Goal: Transaction & Acquisition: Purchase product/service

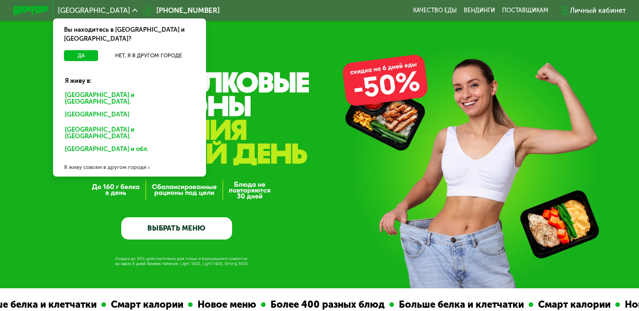
click at [102, 89] on div "Санкт-Петербурге и обл." at bounding box center [130, 98] width 142 height 18
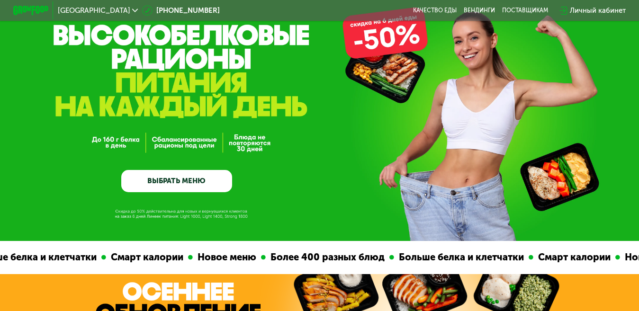
click at [177, 185] on link "ВЫБРАТЬ МЕНЮ" at bounding box center [176, 181] width 110 height 22
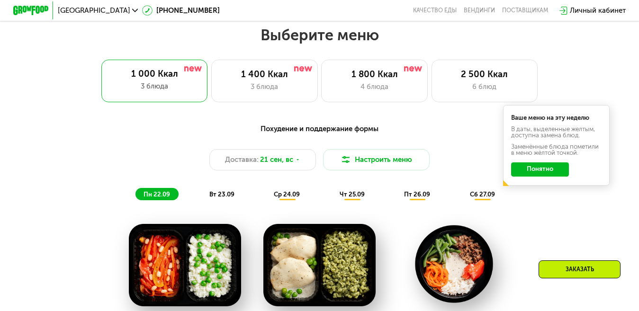
scroll to position [521, 0]
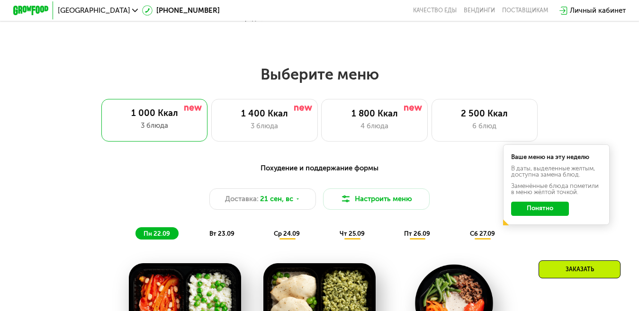
click at [546, 213] on button "Понятно" at bounding box center [540, 209] width 58 height 14
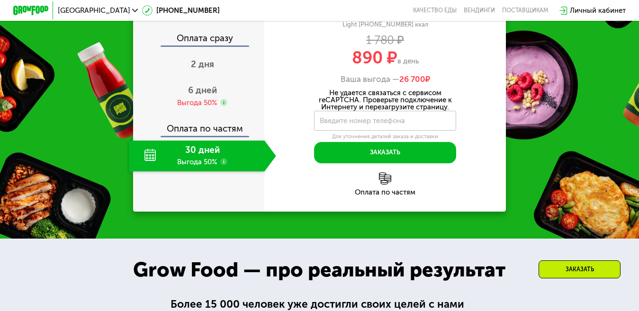
scroll to position [1137, 0]
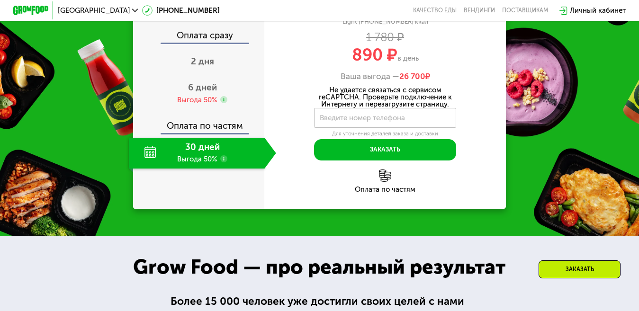
click at [196, 105] on div "Выгода 50%" at bounding box center [197, 100] width 40 height 10
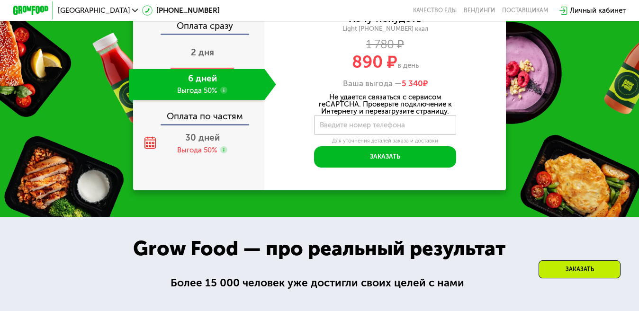
click at [205, 58] on span "2 дня" at bounding box center [202, 52] width 23 height 11
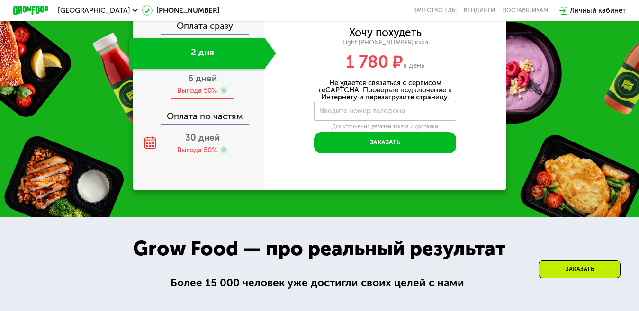
click at [198, 84] on div "6 дней" at bounding box center [202, 78] width 29 height 10
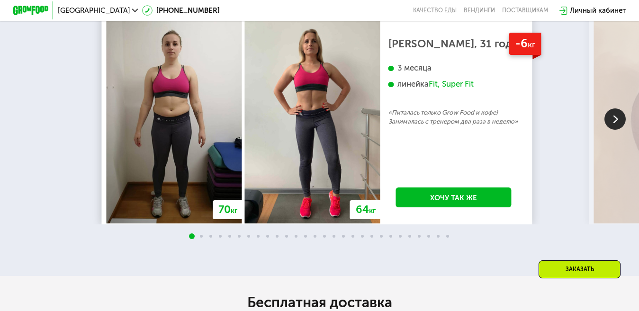
scroll to position [1705, 0]
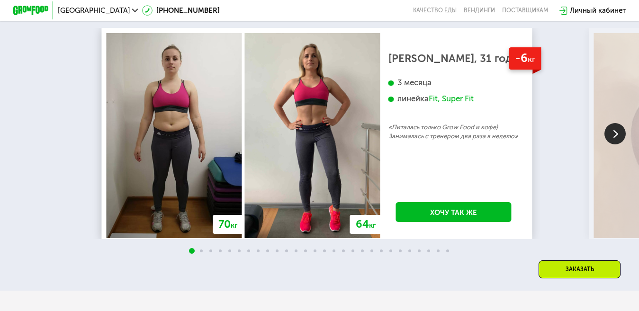
click at [617, 143] on img at bounding box center [614, 133] width 21 height 21
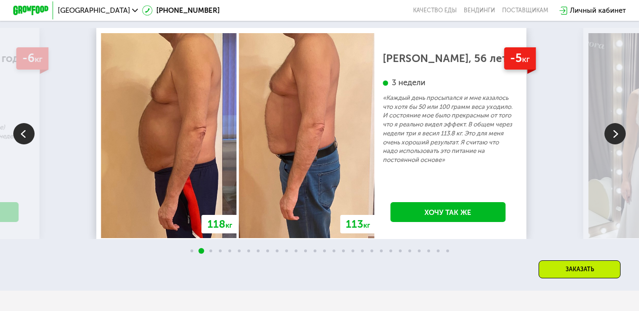
click at [617, 144] on img at bounding box center [614, 133] width 21 height 21
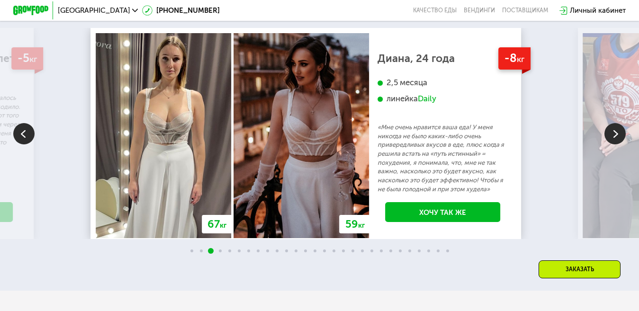
click at [617, 144] on img at bounding box center [614, 133] width 21 height 21
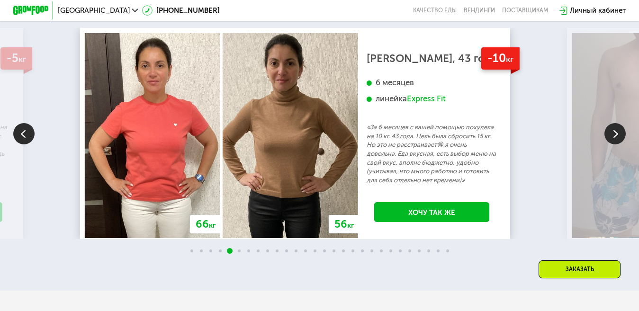
click at [617, 144] on img at bounding box center [614, 133] width 21 height 21
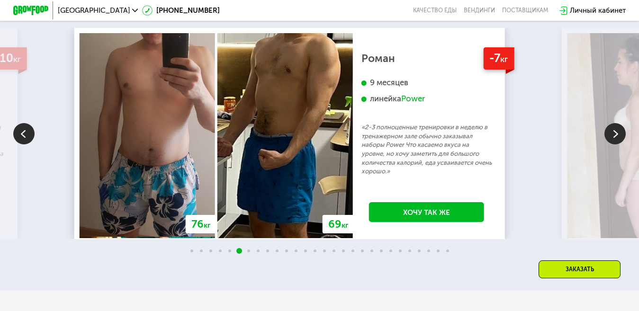
click at [617, 144] on img at bounding box center [614, 133] width 21 height 21
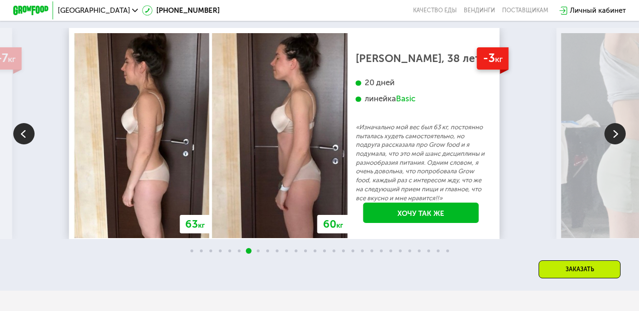
click at [618, 144] on img at bounding box center [614, 133] width 21 height 21
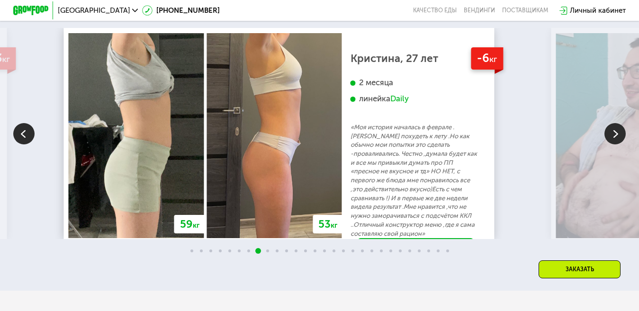
click at [618, 144] on img at bounding box center [614, 133] width 21 height 21
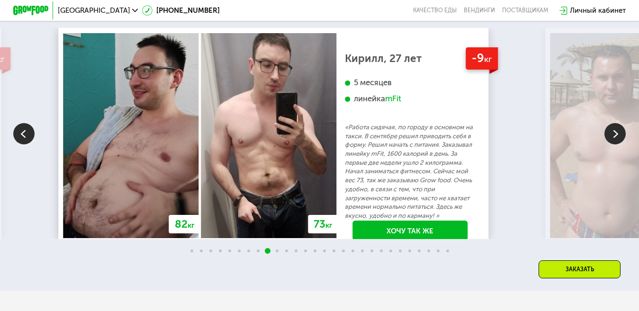
click at [619, 144] on img at bounding box center [614, 133] width 21 height 21
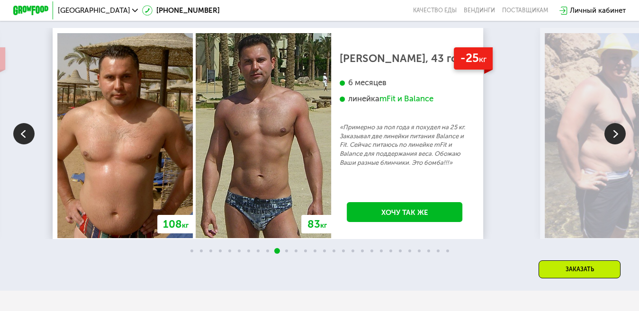
click at [611, 144] on img at bounding box center [614, 133] width 21 height 21
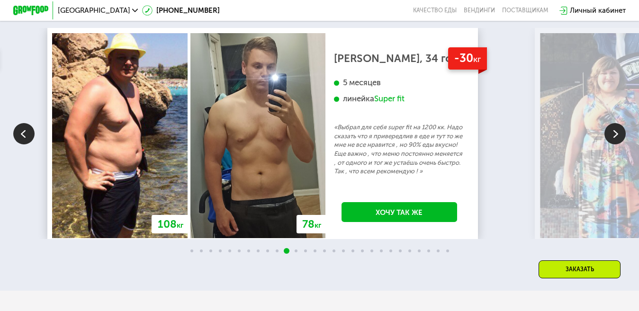
click at [23, 144] on img at bounding box center [23, 133] width 21 height 21
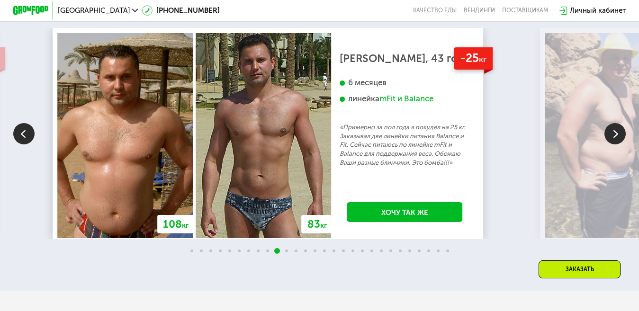
click at [613, 144] on img at bounding box center [614, 133] width 21 height 21
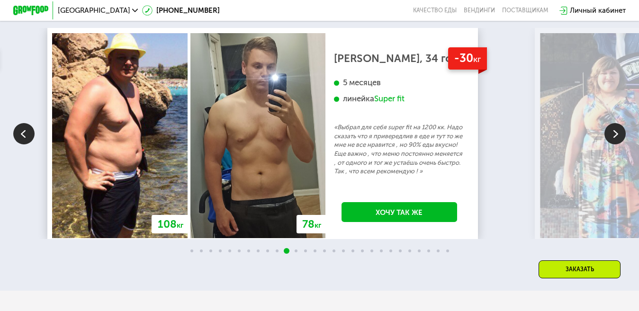
click at [612, 144] on img at bounding box center [614, 133] width 21 height 21
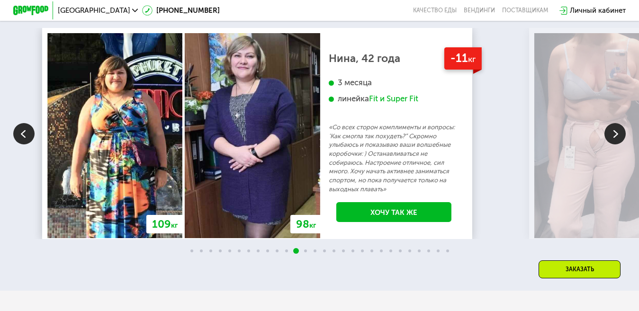
click at [612, 144] on img at bounding box center [614, 133] width 21 height 21
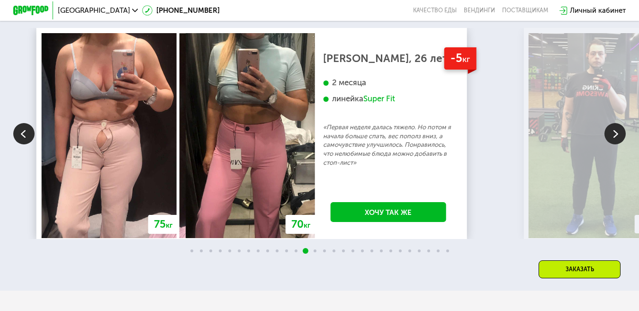
click at [613, 144] on img at bounding box center [614, 133] width 21 height 21
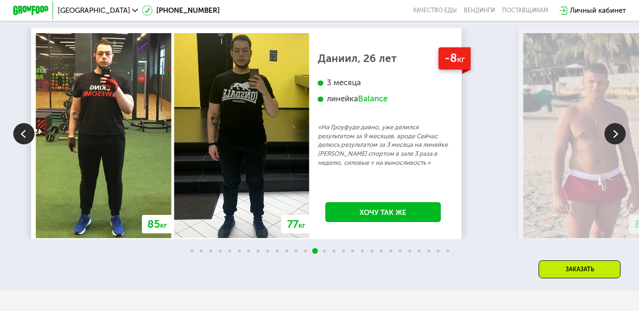
click at [613, 144] on img at bounding box center [614, 133] width 21 height 21
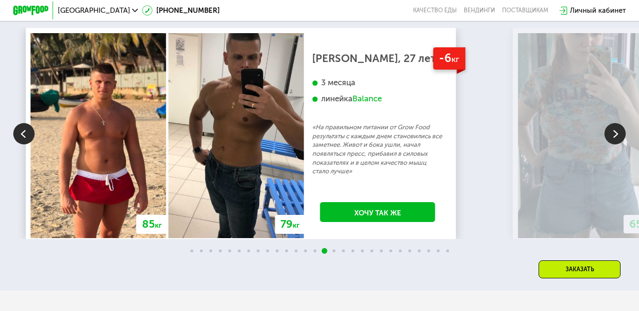
click at [613, 144] on img at bounding box center [614, 133] width 21 height 21
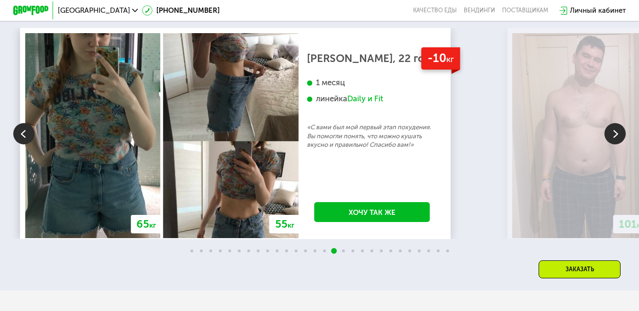
click at [614, 144] on img at bounding box center [614, 133] width 21 height 21
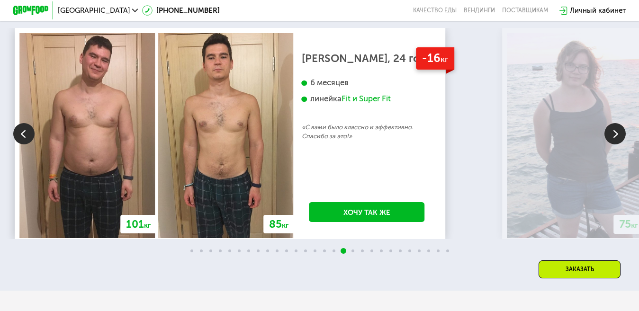
click at [614, 144] on img at bounding box center [614, 133] width 21 height 21
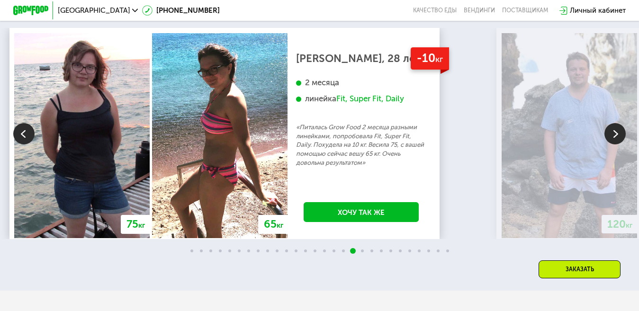
click at [614, 144] on img at bounding box center [614, 133] width 21 height 21
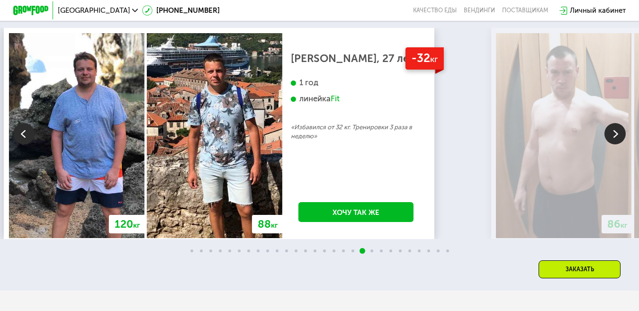
click at [614, 144] on img at bounding box center [614, 133] width 21 height 21
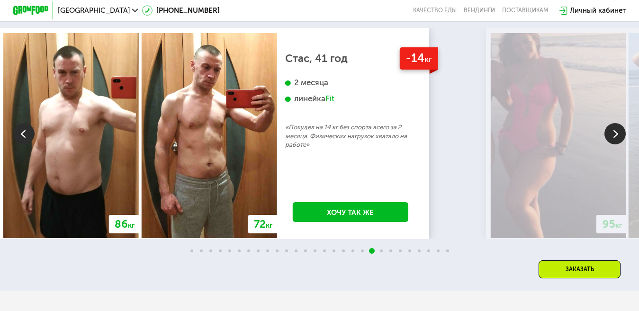
click at [614, 144] on img at bounding box center [614, 133] width 21 height 21
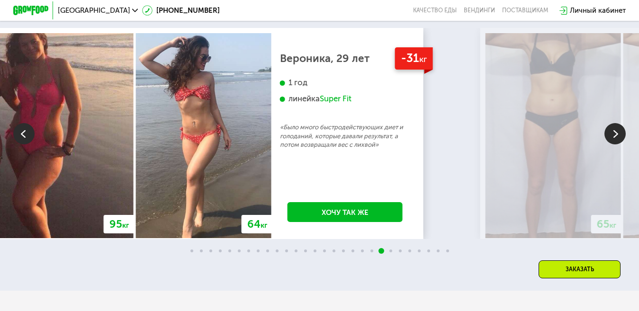
click at [614, 144] on img at bounding box center [614, 133] width 21 height 21
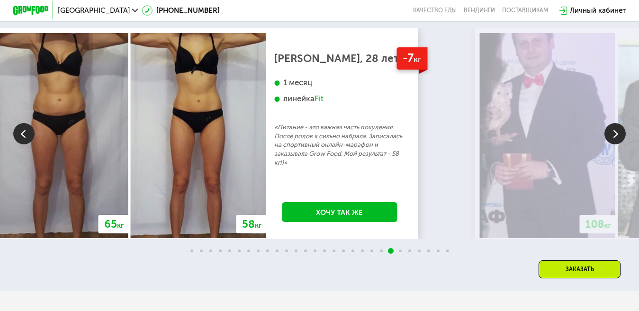
click at [614, 144] on img at bounding box center [614, 133] width 21 height 21
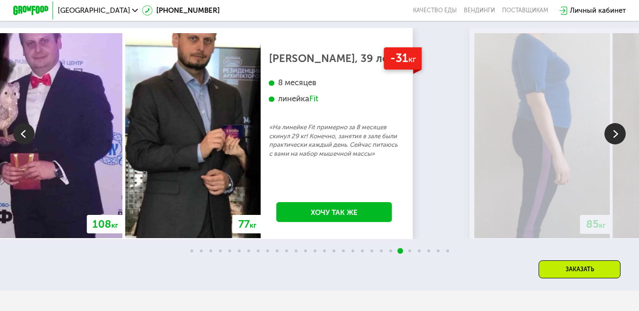
click at [614, 144] on img at bounding box center [614, 133] width 21 height 21
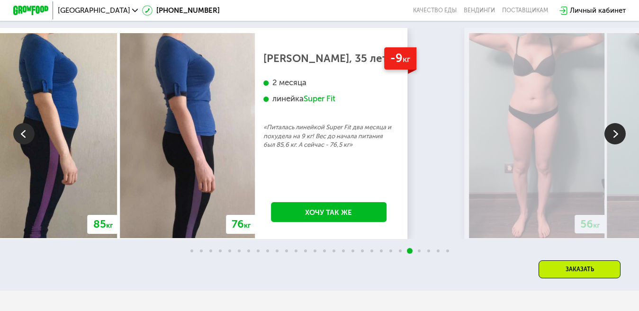
click at [614, 144] on img at bounding box center [614, 133] width 21 height 21
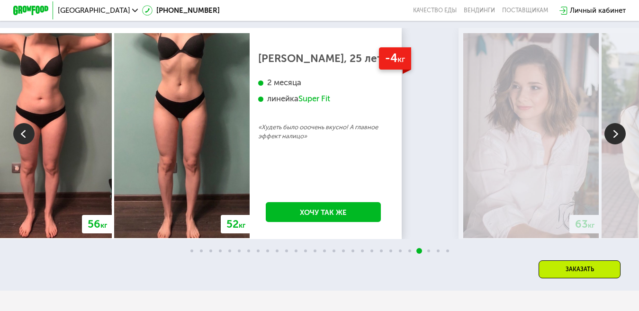
click at [614, 144] on img at bounding box center [614, 133] width 21 height 21
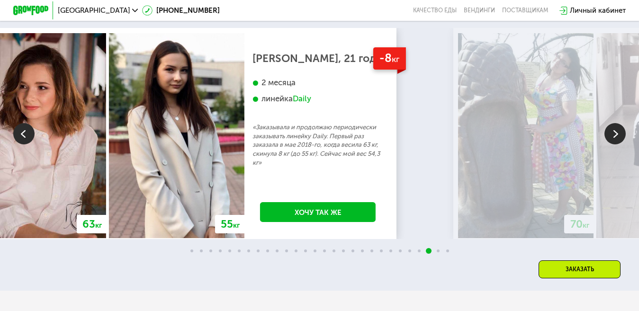
click at [614, 144] on img at bounding box center [614, 133] width 21 height 21
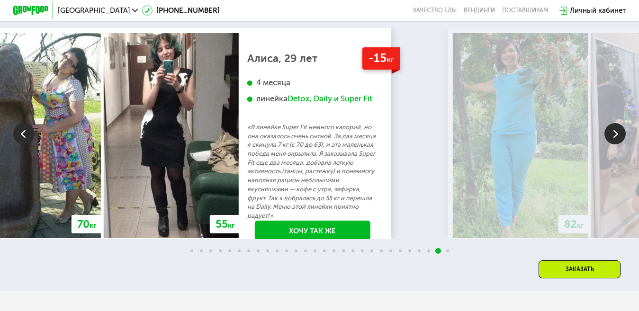
click at [614, 144] on img at bounding box center [614, 133] width 21 height 21
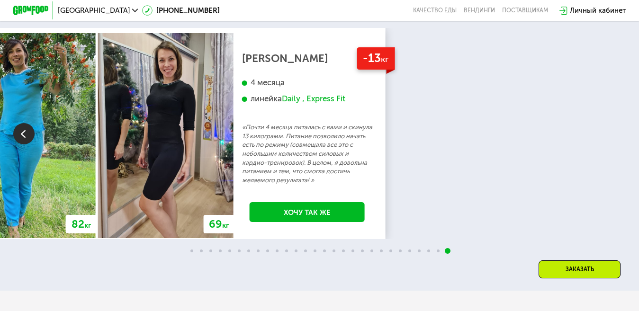
click at [23, 144] on img at bounding box center [23, 133] width 21 height 21
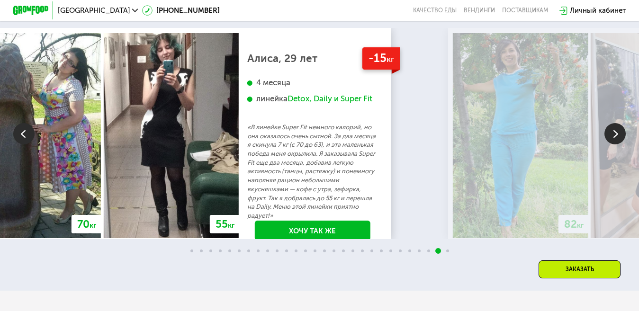
click at [24, 144] on img at bounding box center [23, 133] width 21 height 21
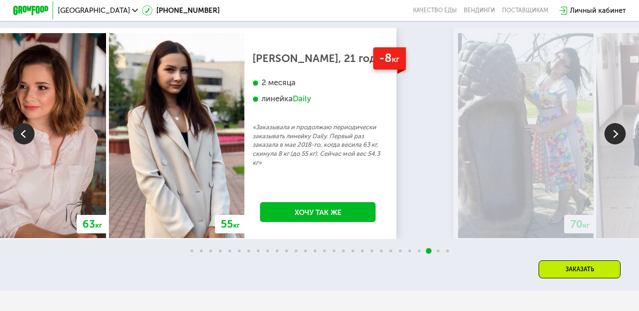
click at [24, 144] on img at bounding box center [23, 133] width 21 height 21
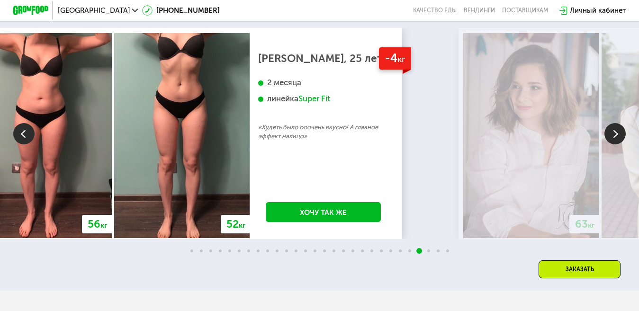
click at [24, 144] on img at bounding box center [23, 133] width 21 height 21
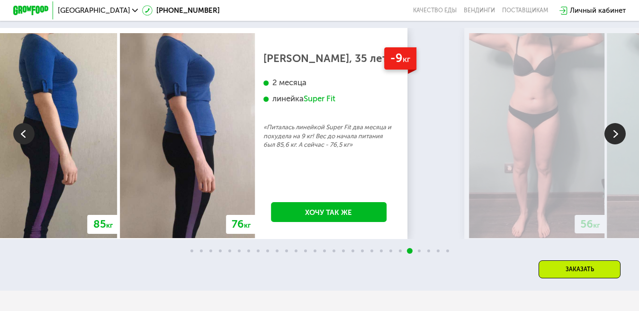
click at [24, 144] on img at bounding box center [23, 133] width 21 height 21
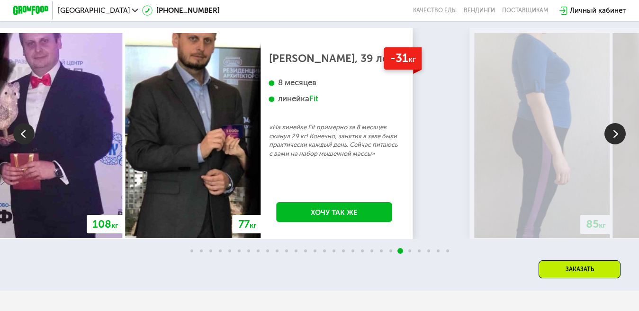
click at [24, 144] on img at bounding box center [23, 133] width 21 height 21
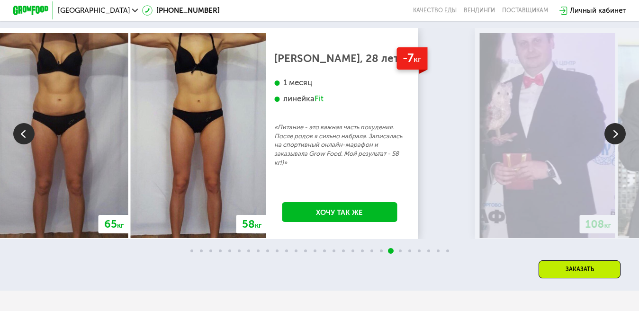
click at [24, 144] on img at bounding box center [23, 133] width 21 height 21
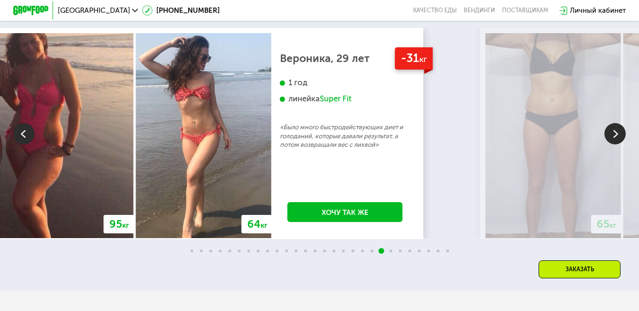
click at [24, 144] on img at bounding box center [23, 133] width 21 height 21
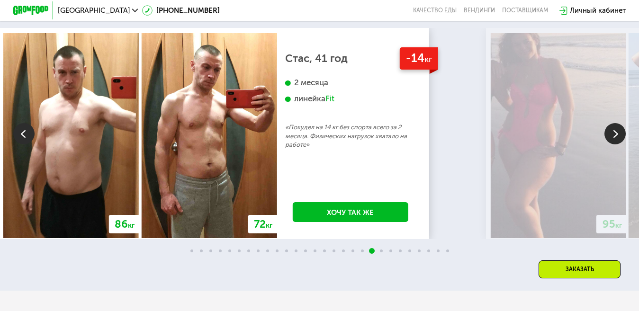
click at [24, 144] on img at bounding box center [23, 133] width 21 height 21
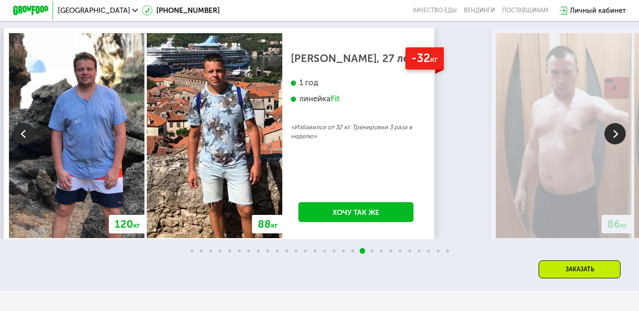
click at [24, 144] on img at bounding box center [23, 133] width 21 height 21
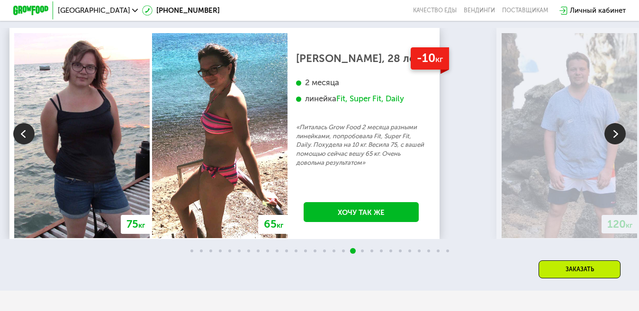
click at [24, 144] on img at bounding box center [23, 133] width 21 height 21
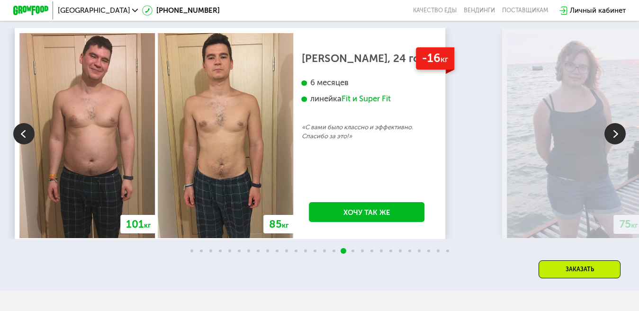
click at [24, 144] on img at bounding box center [23, 133] width 21 height 21
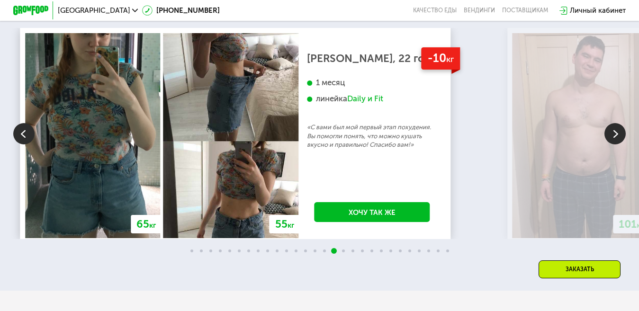
click at [24, 144] on img at bounding box center [23, 133] width 21 height 21
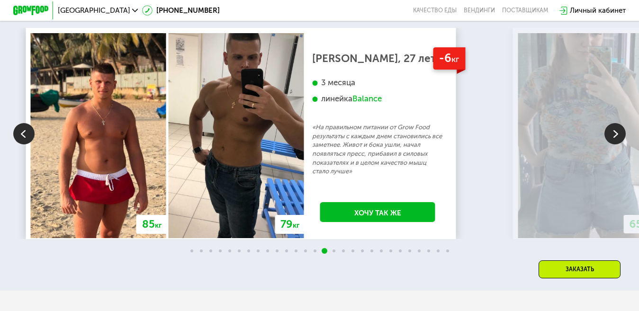
click at [24, 144] on img at bounding box center [23, 133] width 21 height 21
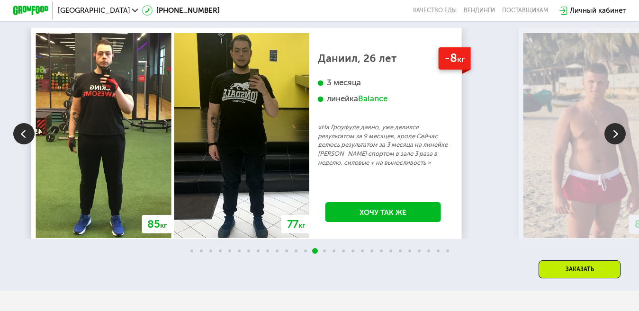
click at [24, 144] on img at bounding box center [23, 133] width 21 height 21
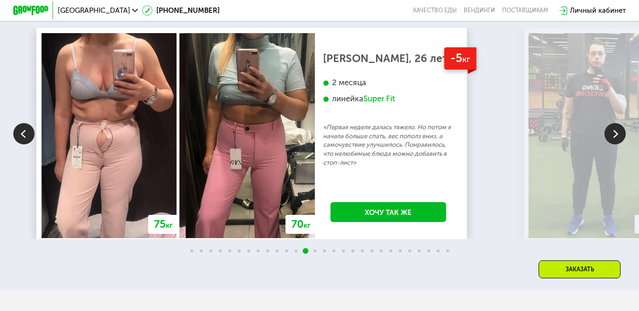
click at [24, 144] on img at bounding box center [23, 133] width 21 height 21
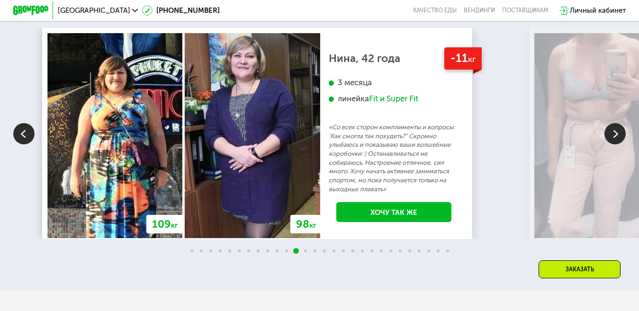
click at [24, 144] on img at bounding box center [23, 133] width 21 height 21
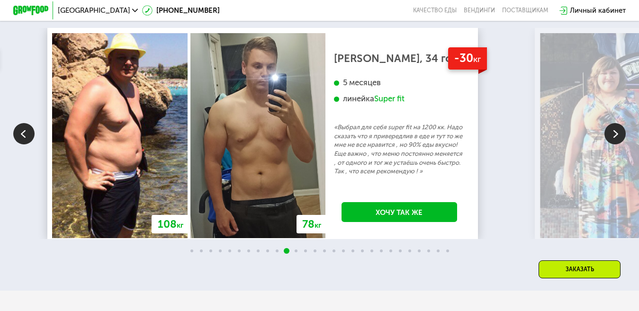
click at [24, 144] on img at bounding box center [23, 133] width 21 height 21
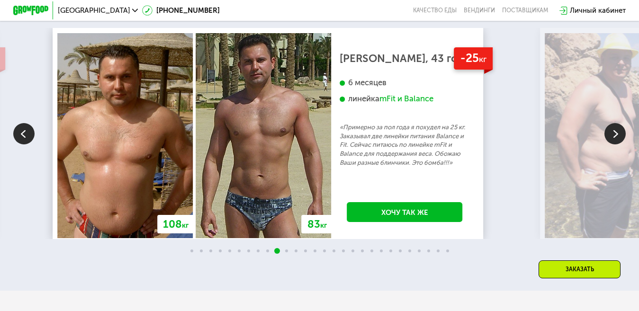
click at [617, 144] on img at bounding box center [614, 133] width 21 height 21
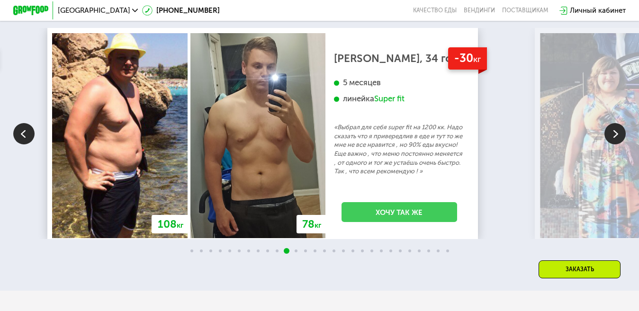
click at [457, 222] on link "Хочу так же" at bounding box center [399, 212] width 116 height 20
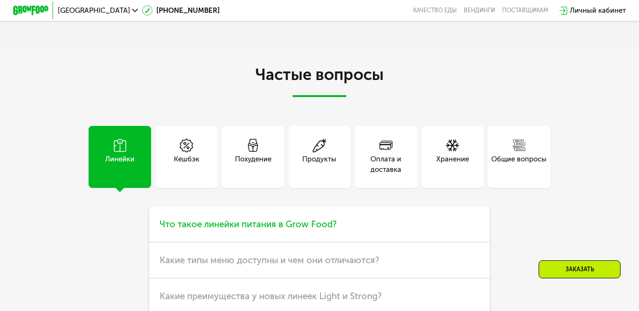
scroll to position [2289, 0]
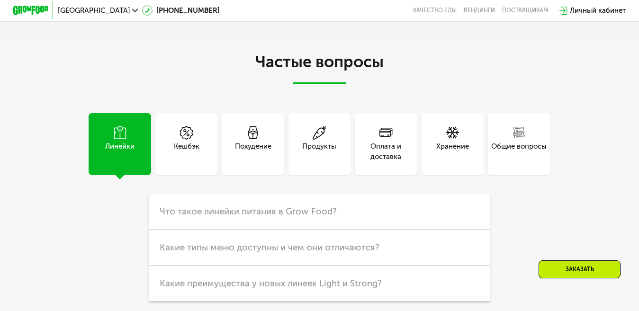
click at [453, 138] on use at bounding box center [452, 132] width 13 height 11
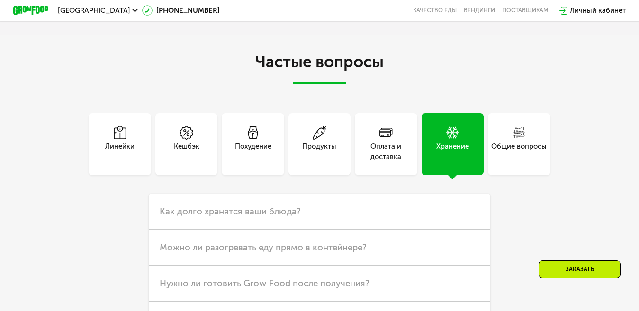
scroll to position [2384, 0]
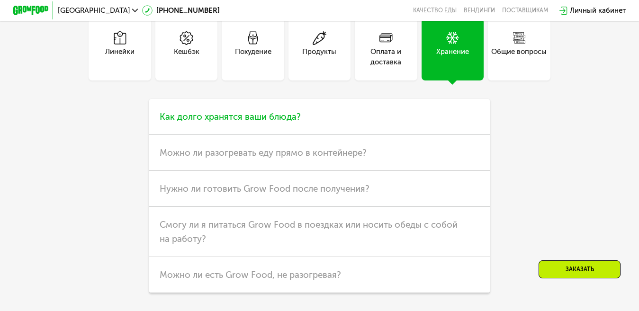
click at [404, 134] on h3 "Как долго хранятся ваши блюда?" at bounding box center [319, 117] width 341 height 36
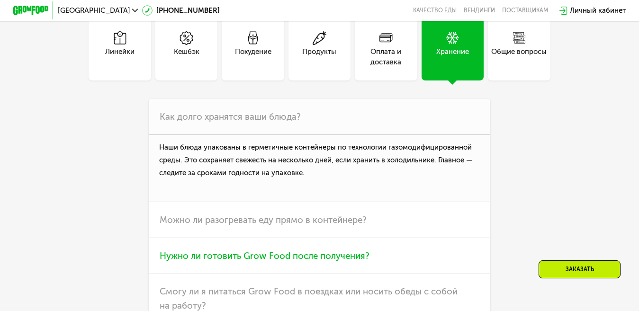
click at [458, 238] on h3 "Можно ли разогревать еду прямо в контейнере?" at bounding box center [319, 220] width 341 height 36
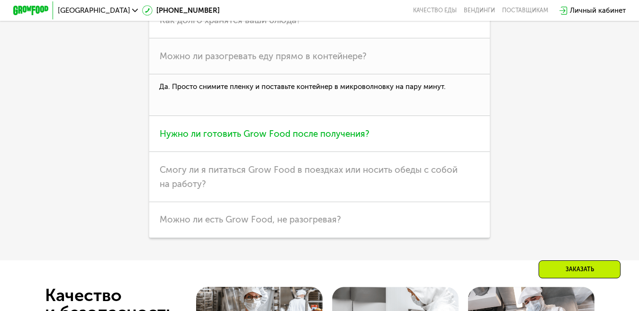
scroll to position [2479, 0]
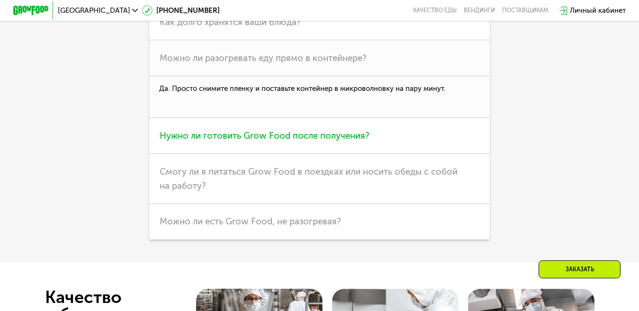
click at [403, 154] on h3 "Нужно ли готовить Grow Food после получения?" at bounding box center [319, 136] width 341 height 36
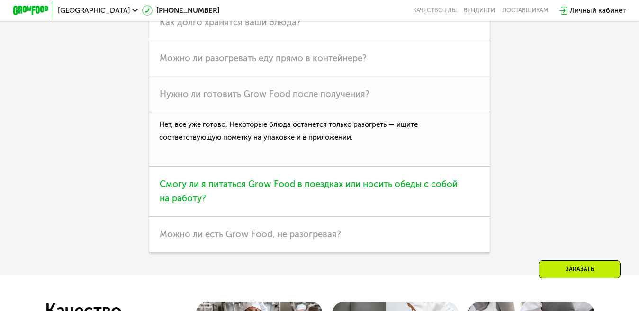
click at [429, 204] on span "Смогу ли я питаться Grow Food в поездках или носить обеды с собой на работу?" at bounding box center [309, 191] width 298 height 25
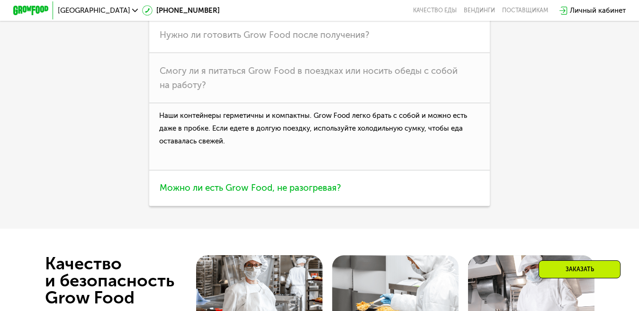
scroll to position [2526, 0]
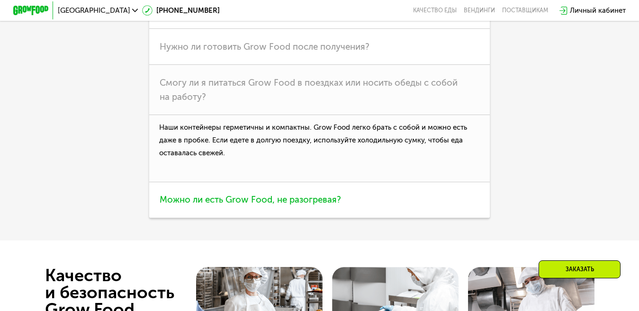
click at [415, 218] on h3 "Можно ли есть Grow Food, не разогревая?" at bounding box center [319, 200] width 341 height 36
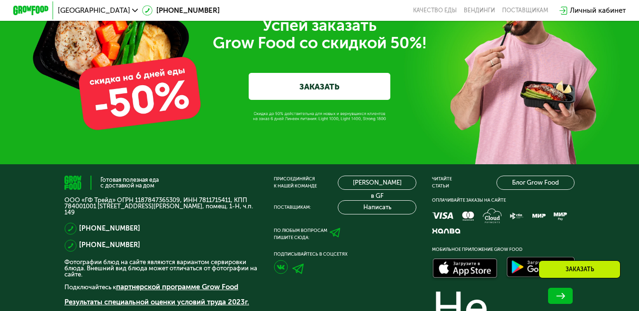
scroll to position [2953, 0]
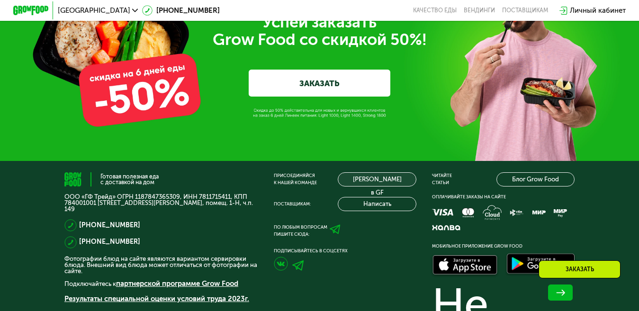
click at [370, 187] on link "[PERSON_NAME] в GF" at bounding box center [377, 179] width 78 height 14
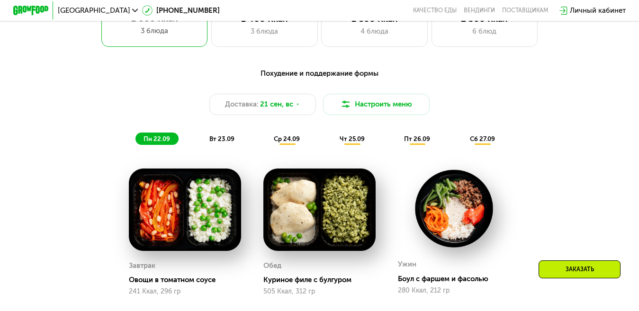
scroll to position [632, 0]
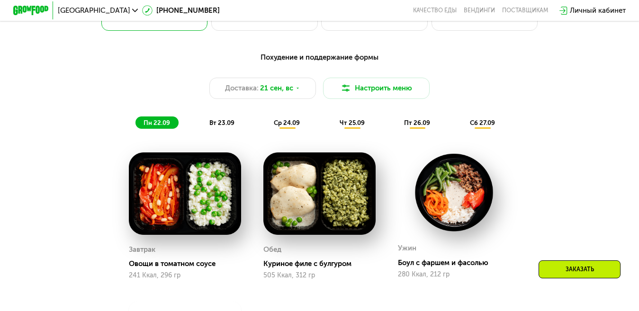
click at [217, 126] on span "вт 23.09" at bounding box center [221, 122] width 25 height 7
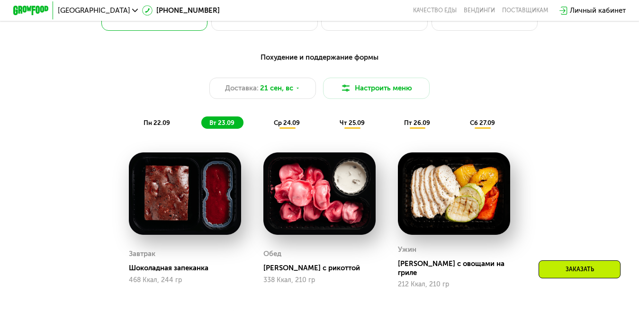
click at [283, 126] on span "ср 24.09" at bounding box center [287, 122] width 26 height 7
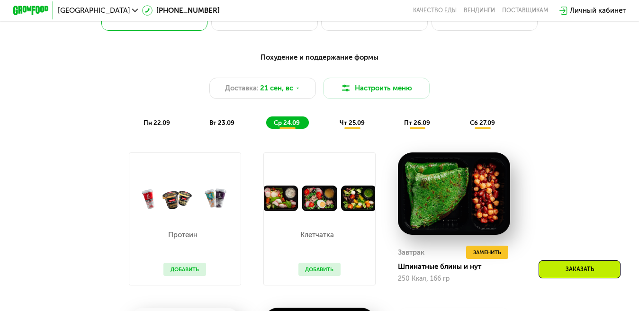
click at [175, 207] on img at bounding box center [184, 199] width 111 height 26
click at [350, 126] on span "чт 25.09" at bounding box center [352, 122] width 25 height 7
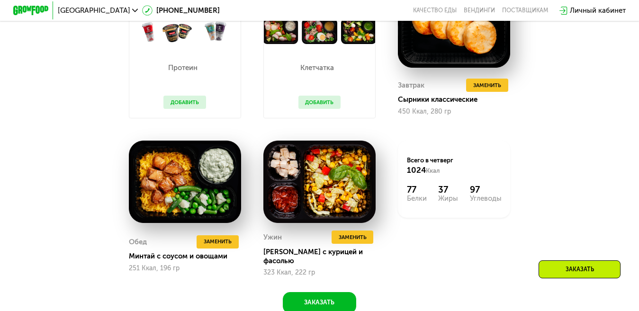
scroll to position [821, 0]
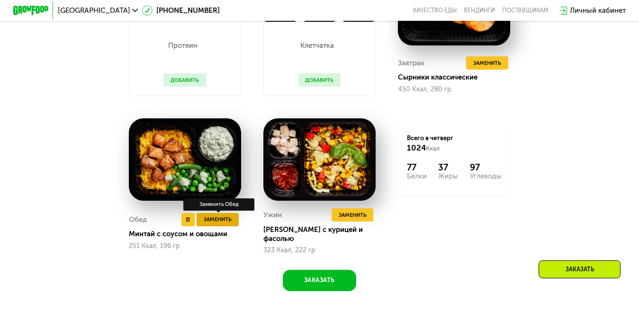
click at [218, 222] on span "Заменить" at bounding box center [218, 219] width 28 height 9
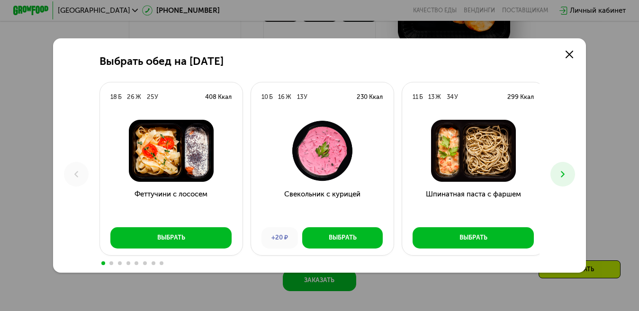
click at [315, 167] on img at bounding box center [322, 151] width 128 height 62
click at [331, 240] on div "Выбрать" at bounding box center [343, 237] width 28 height 9
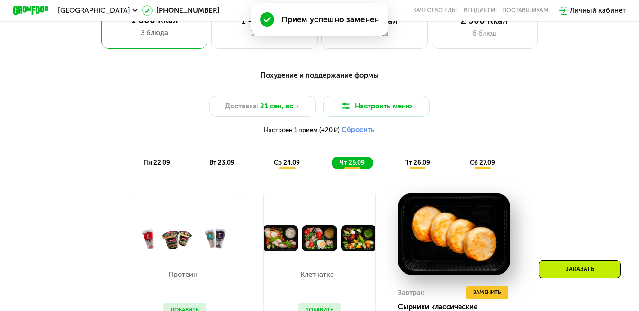
scroll to position [560, 0]
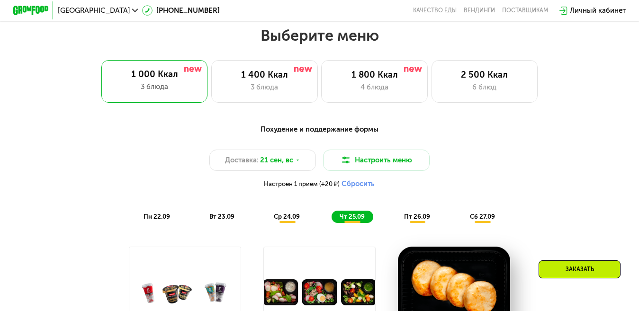
click at [151, 220] on span "пн 22.09" at bounding box center [157, 216] width 27 height 7
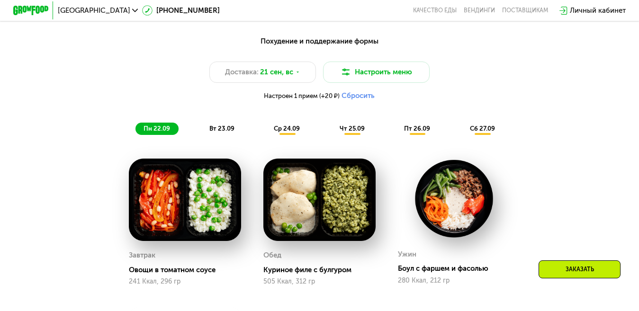
scroll to position [607, 0]
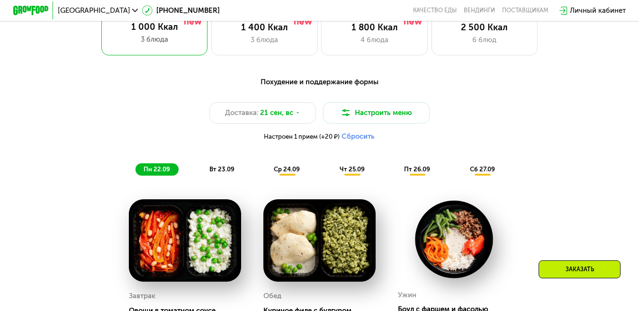
click at [223, 173] on span "вт 23.09" at bounding box center [221, 169] width 25 height 7
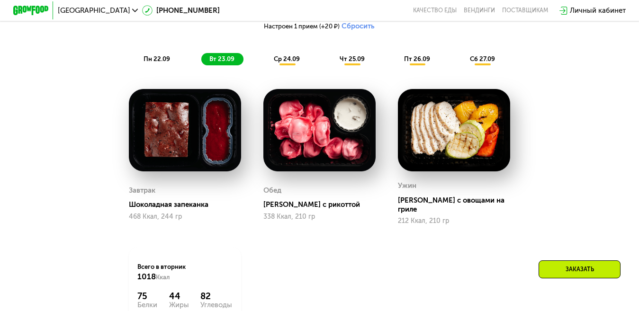
scroll to position [702, 0]
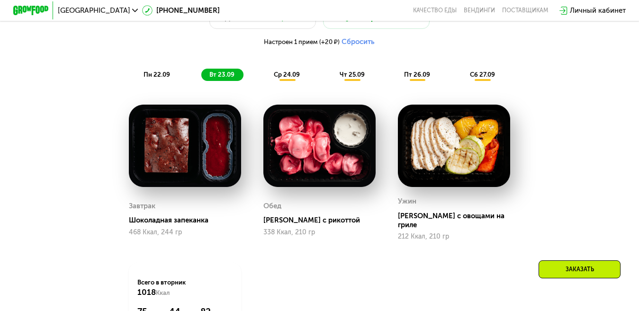
click at [279, 78] on span "ср 24.09" at bounding box center [287, 74] width 26 height 7
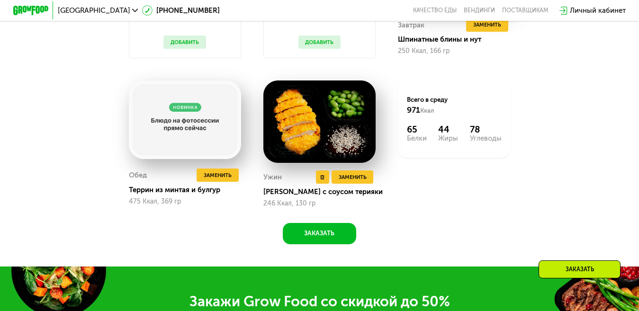
scroll to position [891, 0]
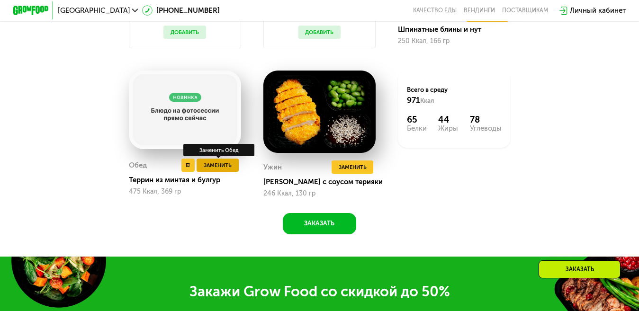
click at [214, 170] on span "Заменить" at bounding box center [218, 165] width 28 height 9
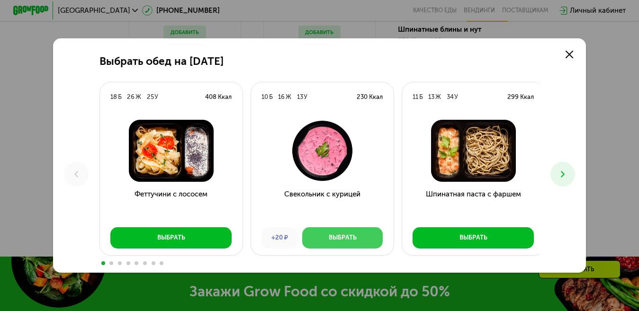
click at [338, 241] on div "Выбрать" at bounding box center [343, 237] width 28 height 9
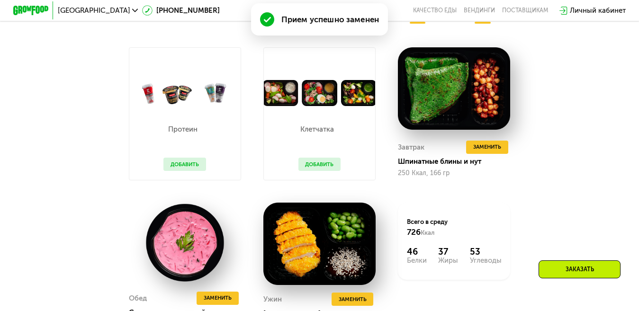
scroll to position [702, 0]
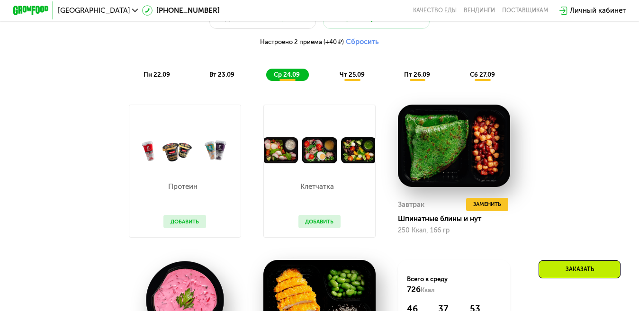
click at [355, 78] on span "чт 25.09" at bounding box center [352, 74] width 25 height 7
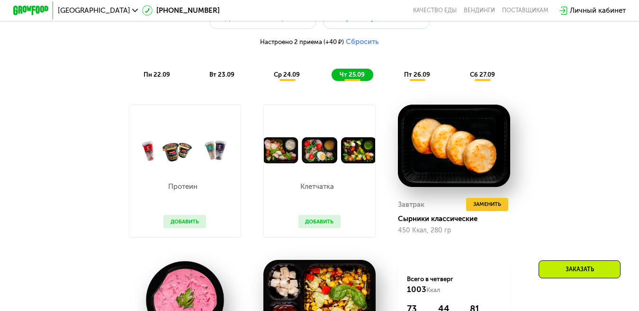
click at [353, 78] on span "чт 25.09" at bounding box center [352, 74] width 25 height 7
click at [422, 78] on span "пт 26.09" at bounding box center [417, 74] width 26 height 7
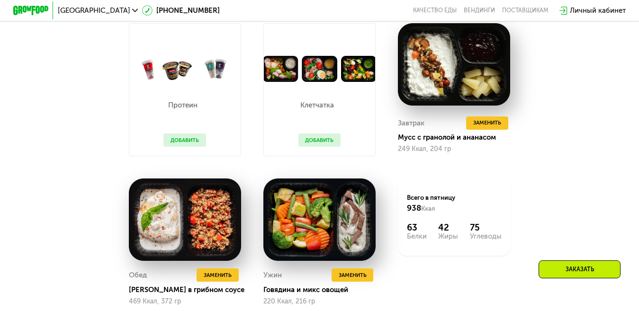
scroll to position [797, 0]
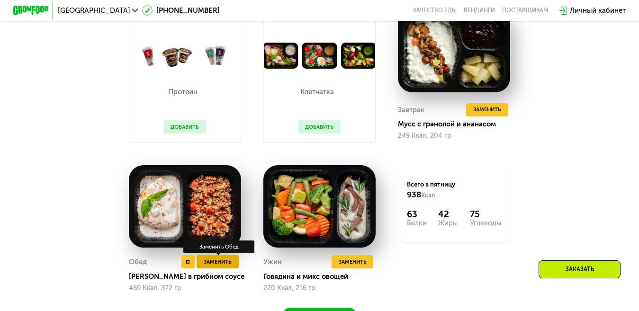
click at [215, 267] on span "Заменить" at bounding box center [218, 262] width 28 height 9
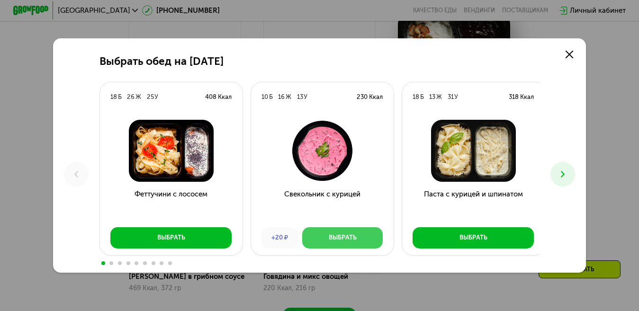
click at [335, 240] on div "Выбрать" at bounding box center [343, 237] width 28 height 9
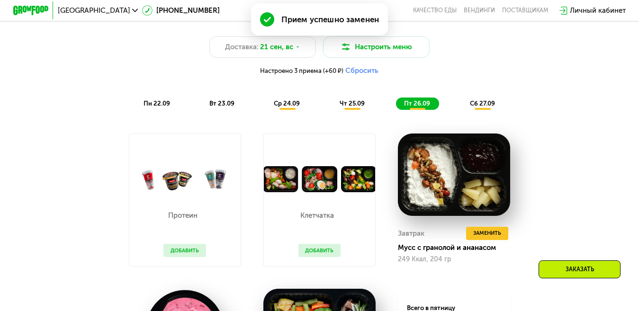
scroll to position [655, 0]
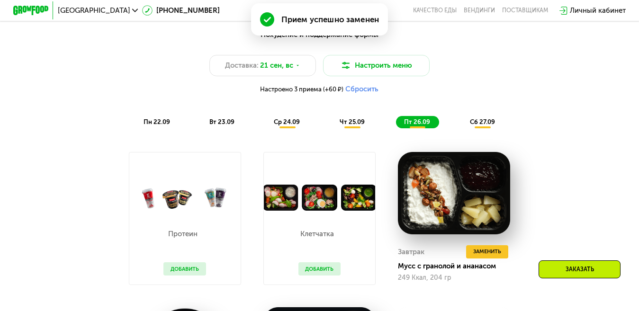
click at [484, 126] on span "сб 27.09" at bounding box center [482, 121] width 25 height 7
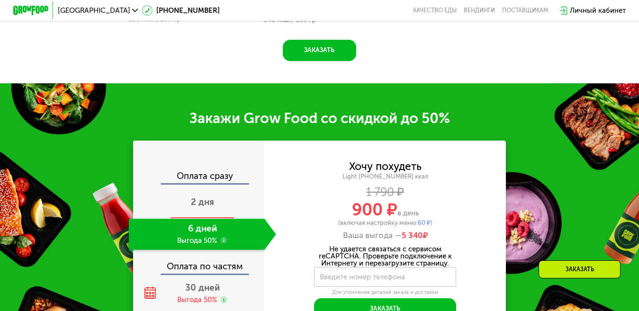
scroll to position [1081, 0]
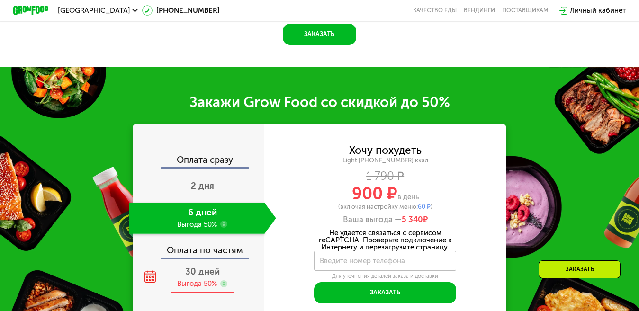
click at [202, 289] on div "Выгода 50%" at bounding box center [197, 284] width 40 height 10
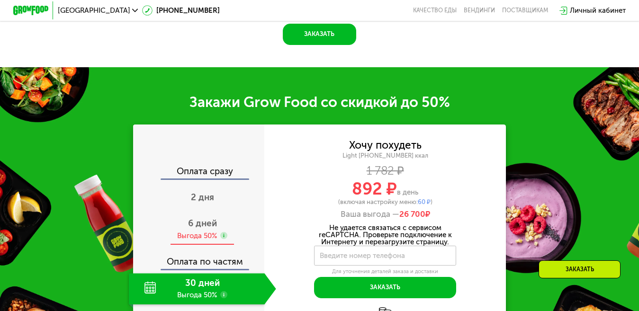
click at [203, 229] on span "6 дней" at bounding box center [202, 223] width 29 height 11
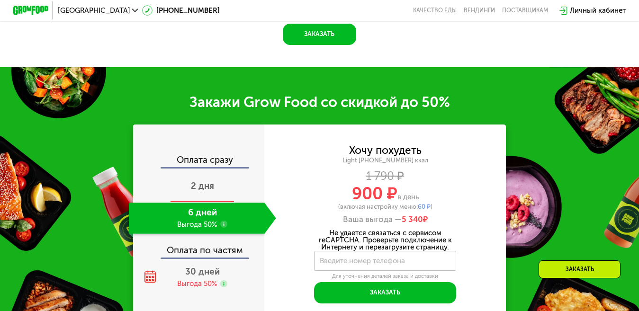
click at [197, 191] on span "2 дня" at bounding box center [202, 185] width 23 height 11
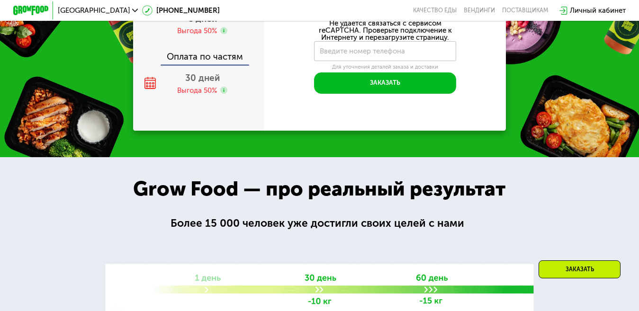
scroll to position [1002, 0]
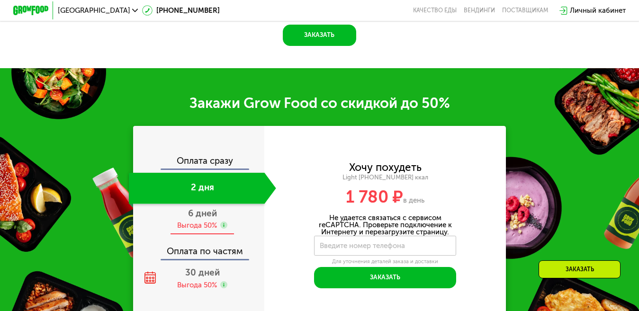
click at [201, 231] on div "Выгода 50%" at bounding box center [197, 226] width 40 height 10
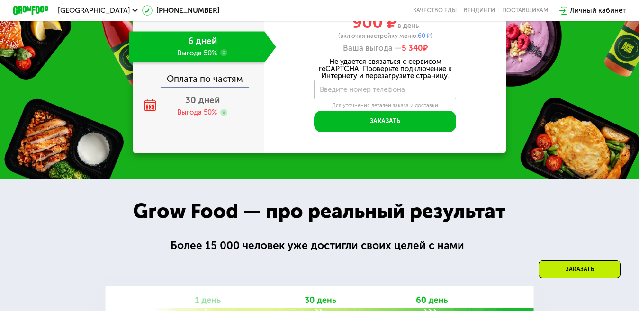
scroll to position [1024, 0]
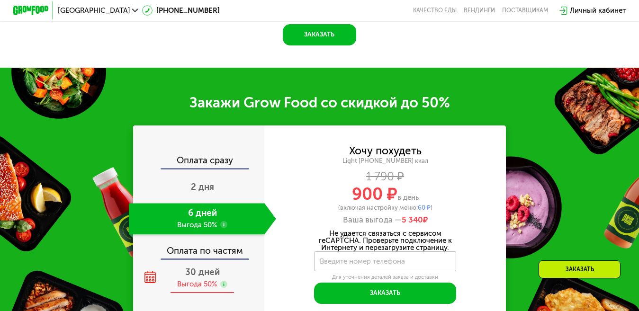
click at [210, 289] on div "Выгода 50%" at bounding box center [197, 284] width 40 height 10
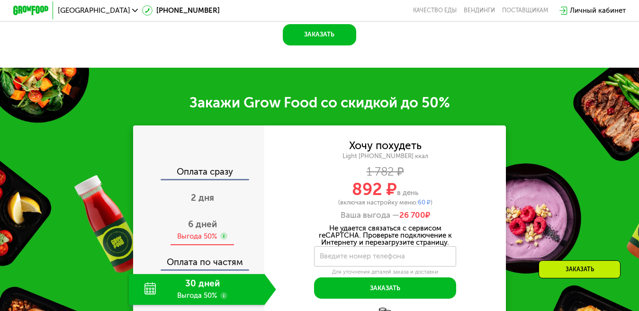
click at [202, 242] on div "6 дней Выгода 50%" at bounding box center [202, 230] width 147 height 31
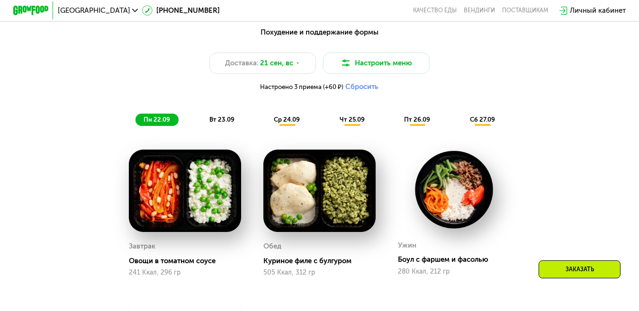
scroll to position [646, 0]
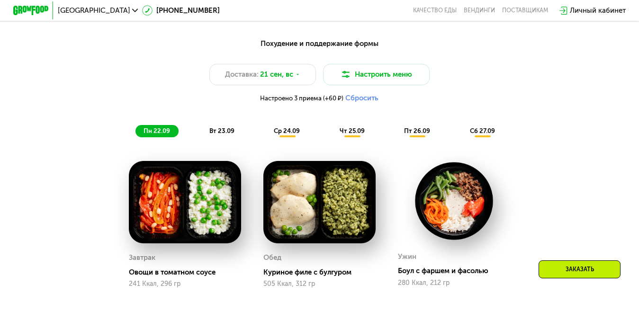
click at [217, 135] on span "вт 23.09" at bounding box center [221, 130] width 25 height 7
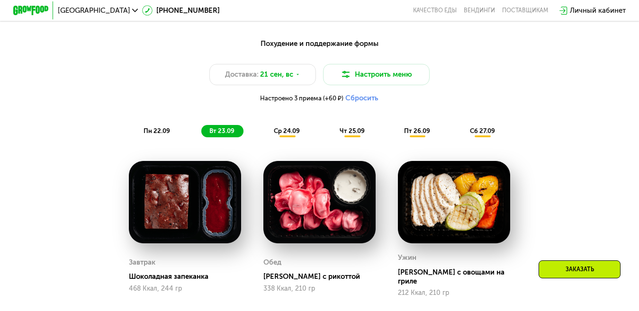
click at [280, 135] on span "ср 24.09" at bounding box center [287, 130] width 26 height 7
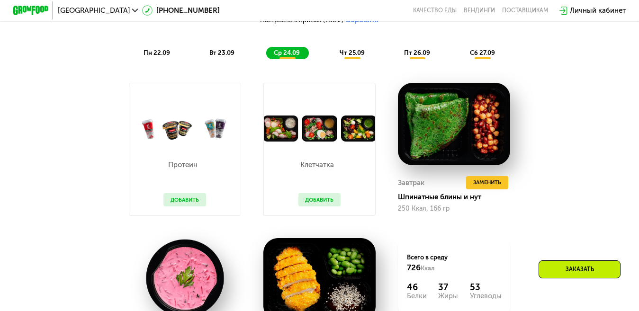
scroll to position [740, 0]
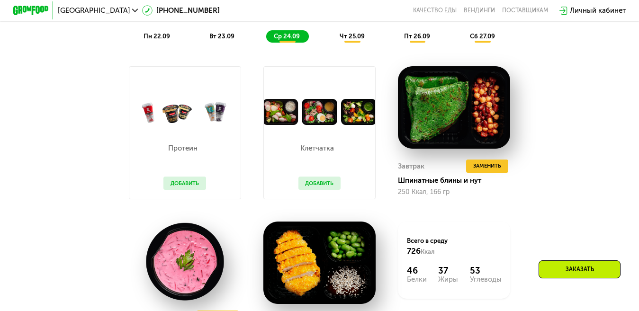
click at [353, 40] on span "чт 25.09" at bounding box center [352, 36] width 25 height 7
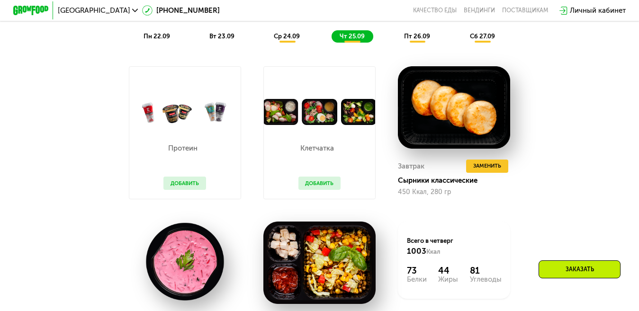
click at [419, 43] on div "пт 26.09" at bounding box center [417, 36] width 43 height 12
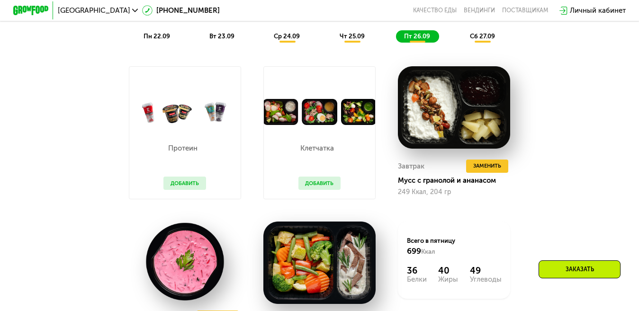
click at [485, 40] on span "сб 27.09" at bounding box center [482, 36] width 25 height 7
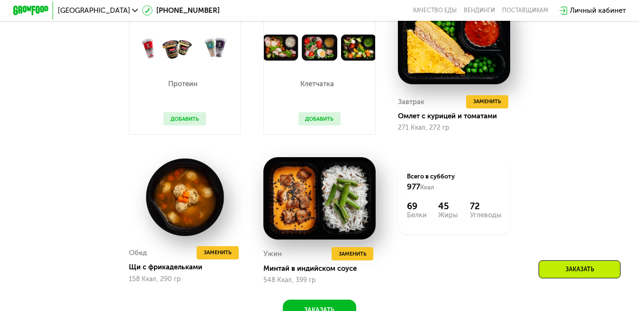
scroll to position [788, 0]
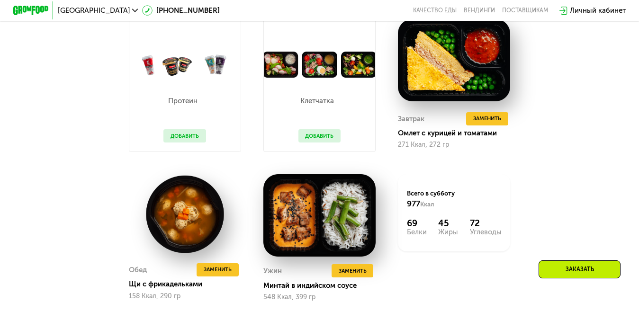
click at [318, 143] on button "Добавить" at bounding box center [319, 135] width 43 height 13
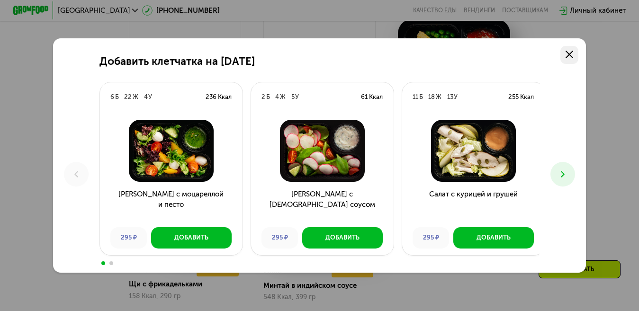
click at [574, 51] on icon at bounding box center [569, 55] width 8 height 8
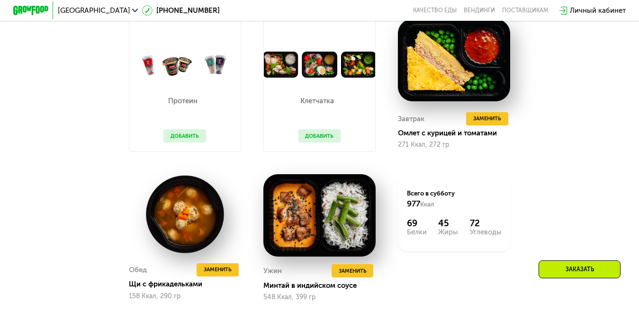
click at [175, 143] on button "Добавить" at bounding box center [184, 135] width 43 height 13
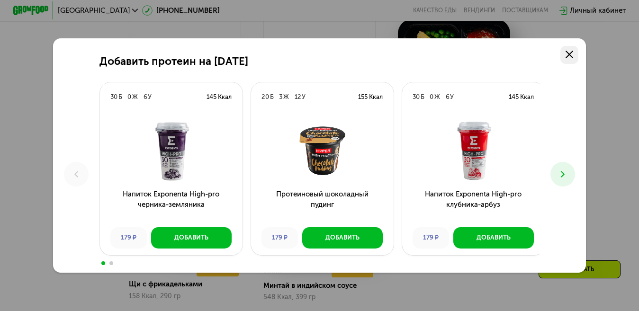
click at [574, 56] on use at bounding box center [569, 55] width 8 height 8
